Goal: Information Seeking & Learning: Find contact information

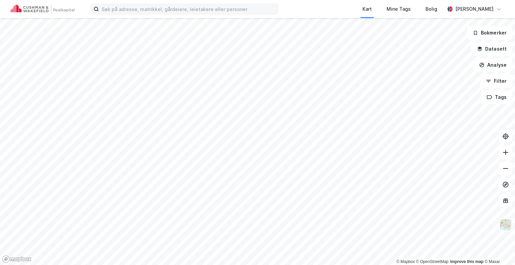
click at [229, 14] on label at bounding box center [185, 9] width 188 height 11
click at [229, 14] on input at bounding box center [188, 9] width 179 height 10
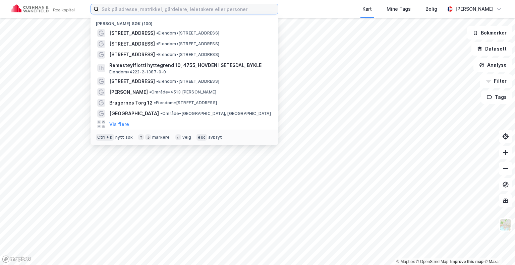
click at [231, 9] on input at bounding box center [188, 9] width 179 height 10
paste input "Ole Vigs Gate 21"
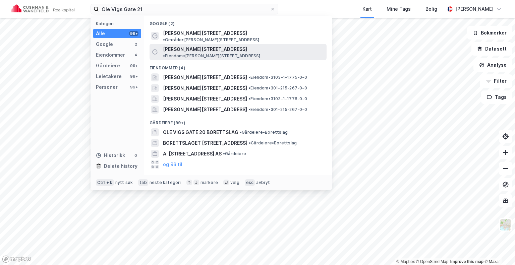
click at [181, 46] on span "[PERSON_NAME][STREET_ADDRESS]" at bounding box center [205, 49] width 84 height 8
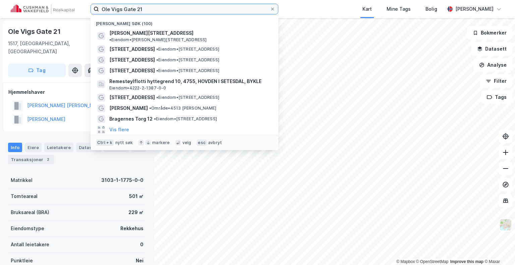
click at [199, 8] on input "Ole Vigs Gate 21" at bounding box center [184, 9] width 171 height 10
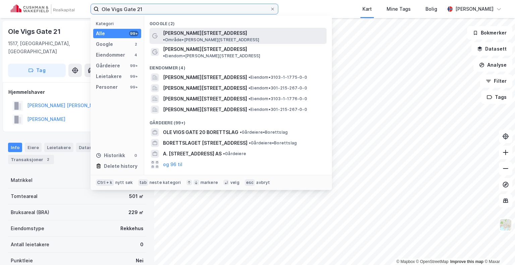
type input "Ole Vigs Gate 21"
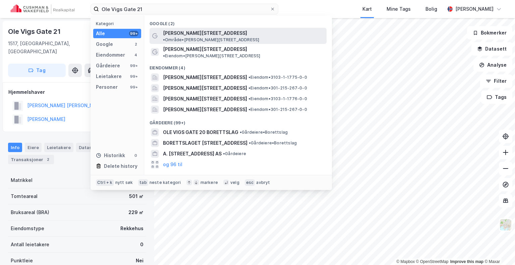
click at [182, 31] on span "[PERSON_NAME][STREET_ADDRESS]" at bounding box center [205, 33] width 84 height 8
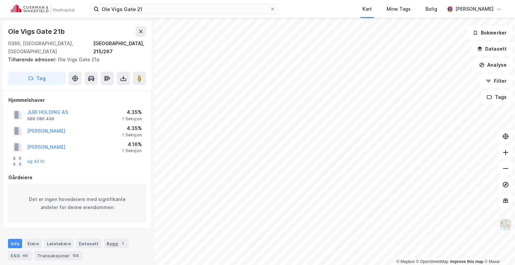
click at [34, 156] on div "og 42 til" at bounding box center [28, 161] width 32 height 11
click at [0, 0] on button "og 42 til" at bounding box center [0, 0] width 0 height 0
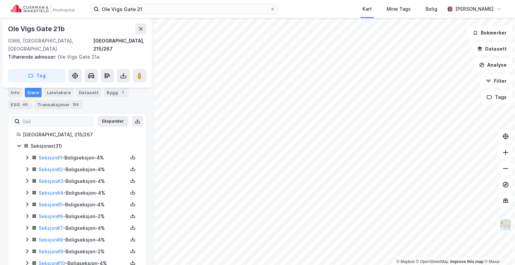
scroll to position [157, 0]
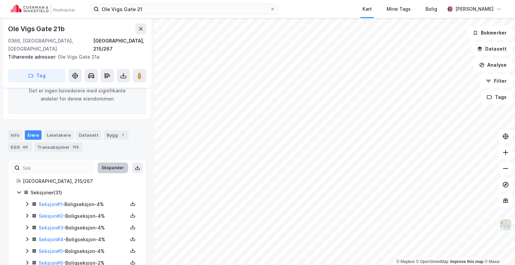
click at [108, 163] on button "Ekspander" at bounding box center [113, 168] width 31 height 11
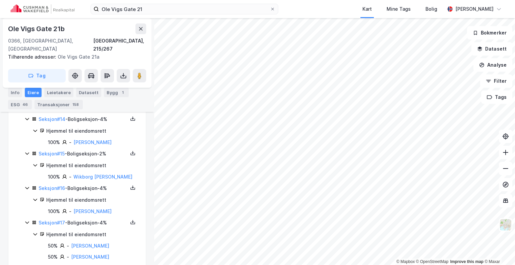
scroll to position [722, 0]
drag, startPoint x: 111, startPoint y: 179, endPoint x: 74, endPoint y: 170, distance: 38.3
click at [74, 173] on div "Wikborg [PERSON_NAME]" at bounding box center [102, 177] width 59 height 8
copy link "Wikborg [PERSON_NAME]"
